Goal: Information Seeking & Learning: Learn about a topic

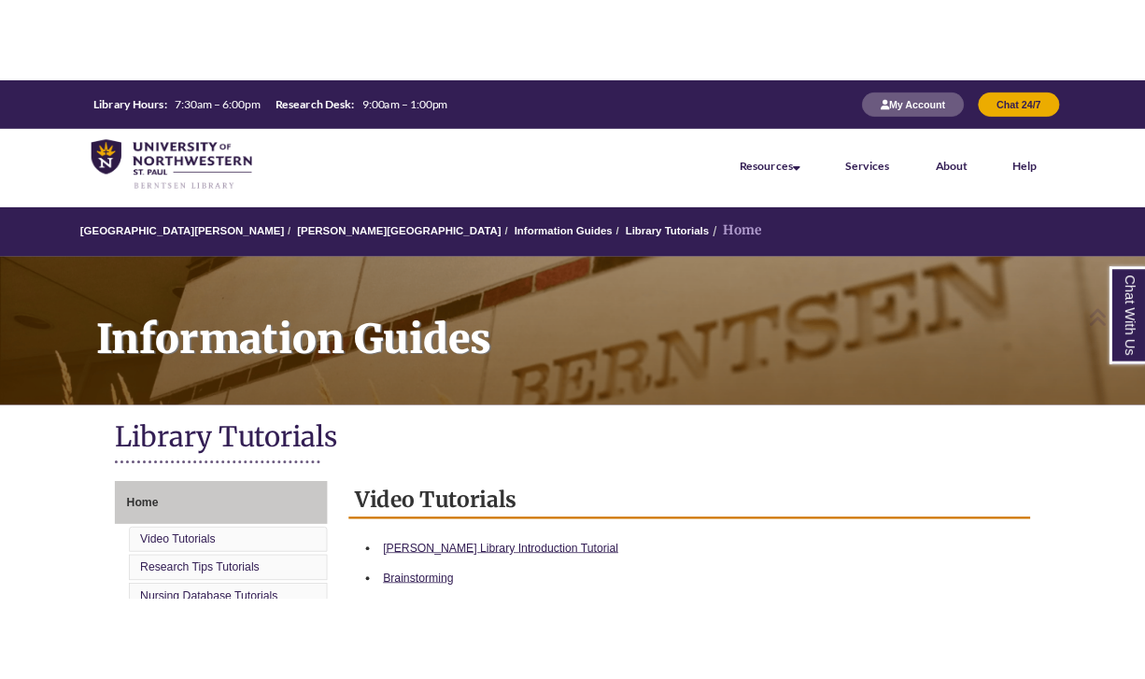
scroll to position [321, 0]
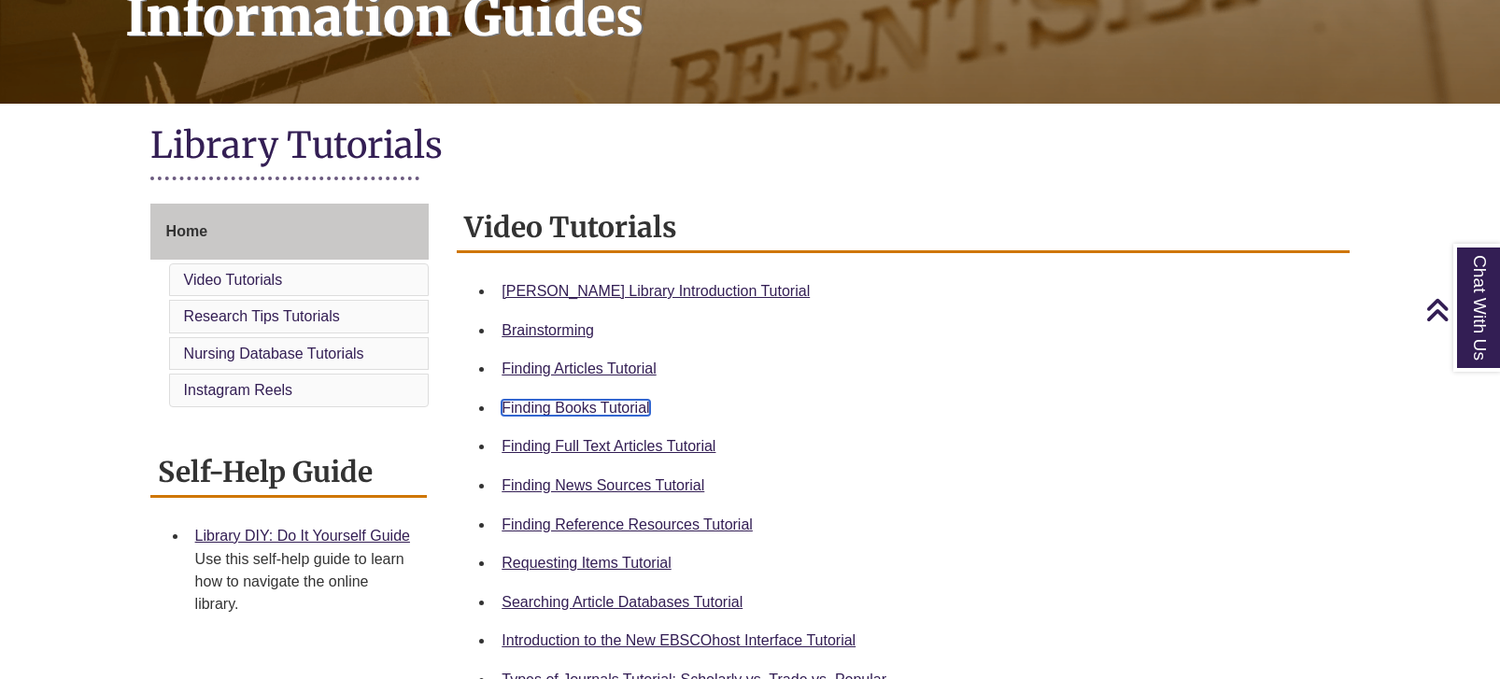
click at [577, 412] on link "Finding Books Tutorial" at bounding box center [576, 408] width 148 height 16
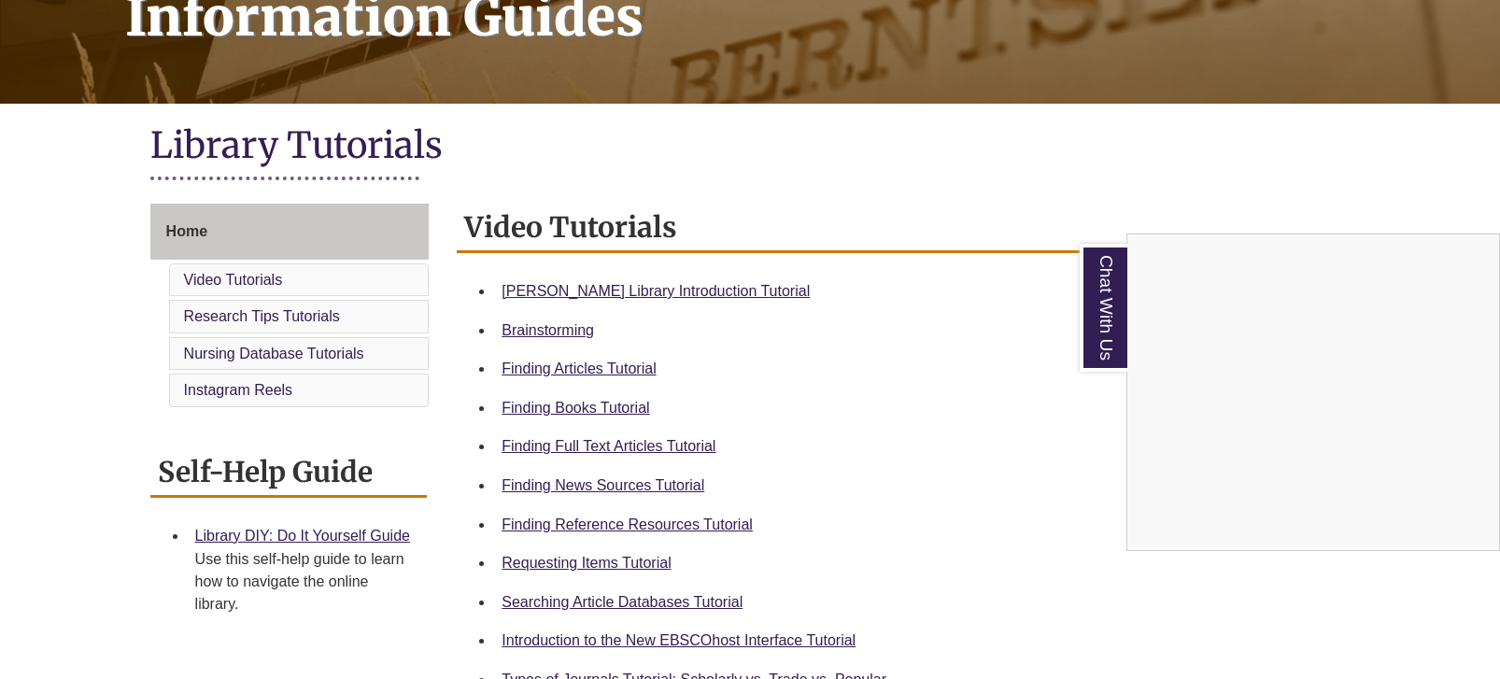
click at [564, 369] on div "Chat With Us" at bounding box center [750, 339] width 1500 height 679
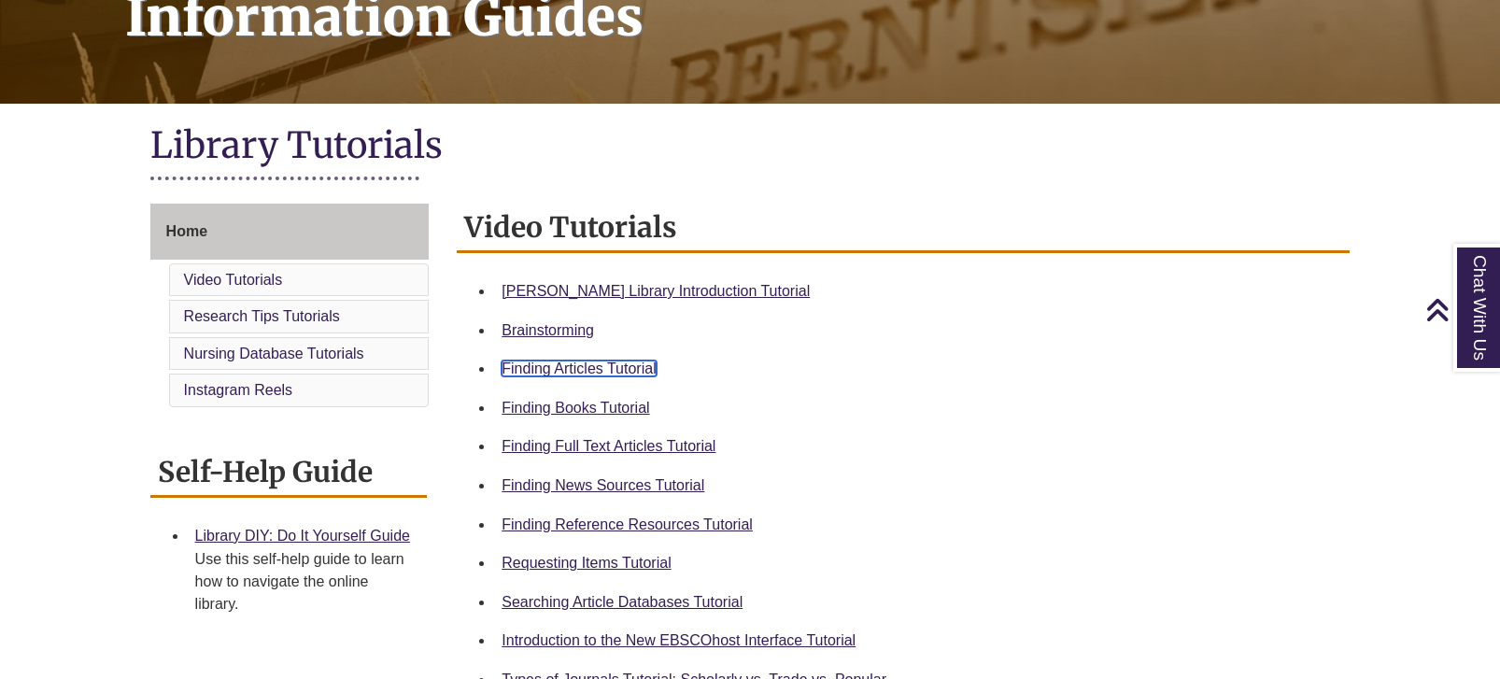
click at [564, 369] on link "Finding Articles Tutorial" at bounding box center [579, 369] width 154 height 16
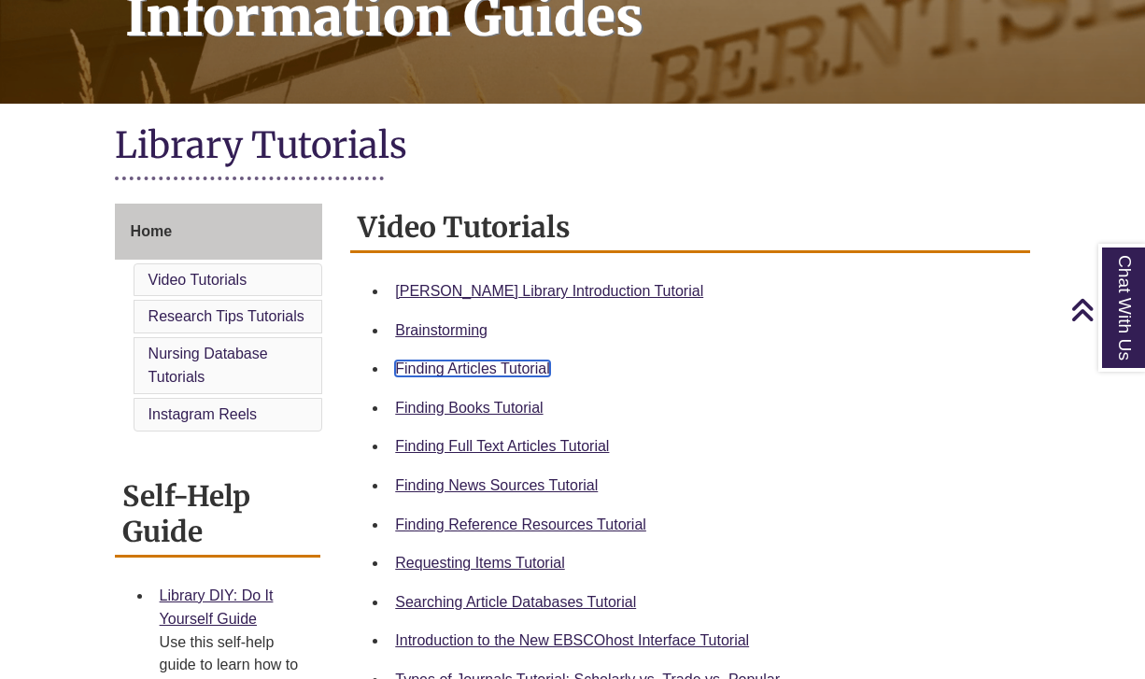
scroll to position [0, 0]
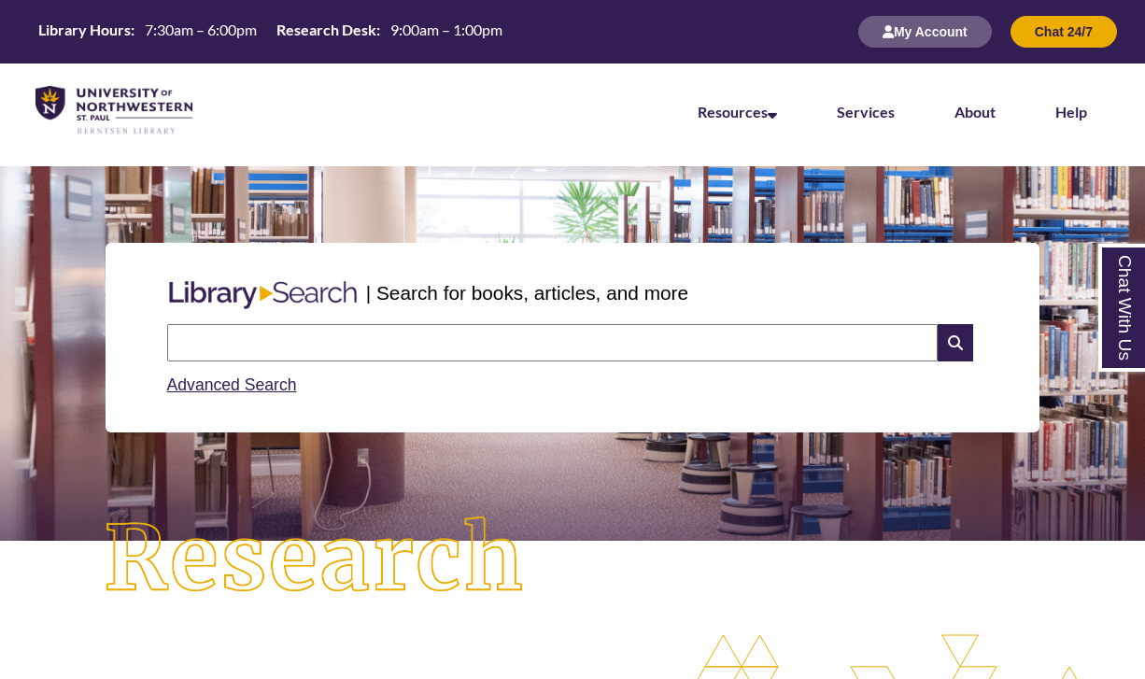
click at [374, 343] on input "text" at bounding box center [552, 342] width 771 height 37
type input "**********"
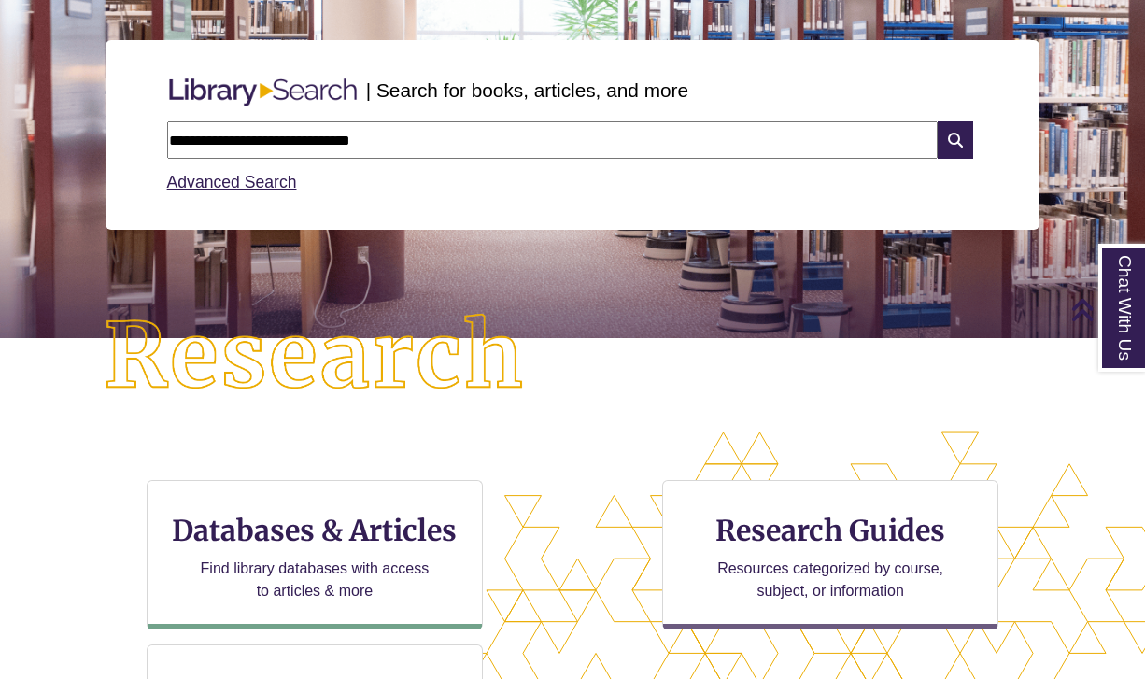
scroll to position [157, 0]
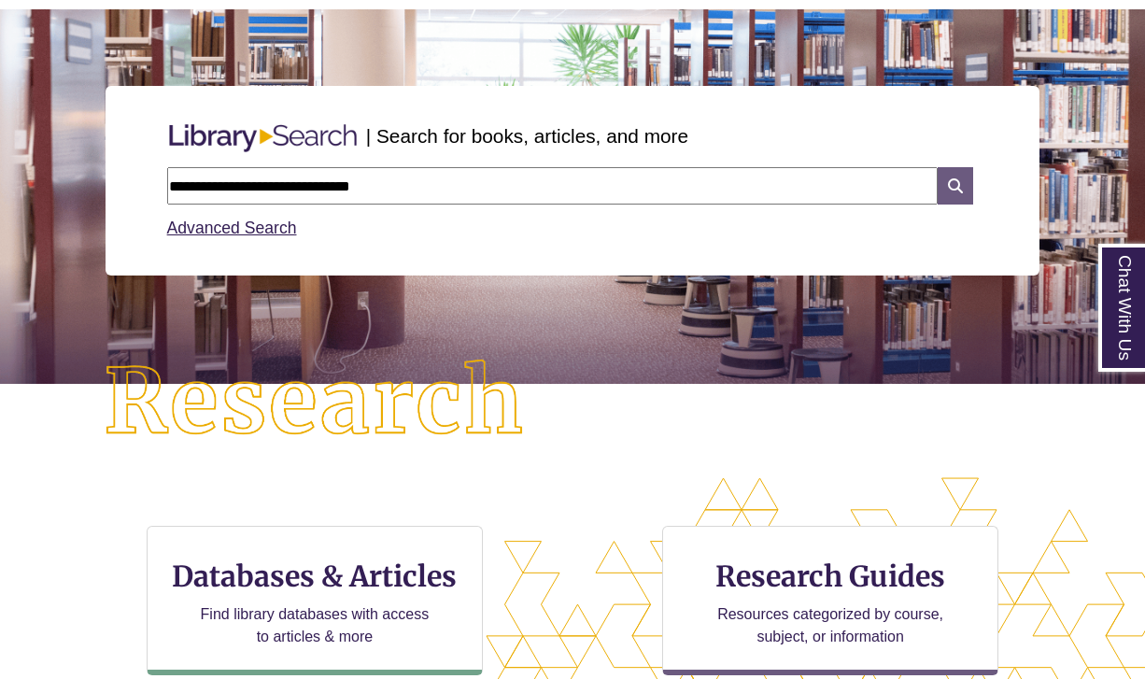
click at [947, 190] on icon at bounding box center [955, 185] width 35 height 37
